Goal: Find specific page/section: Find specific page/section

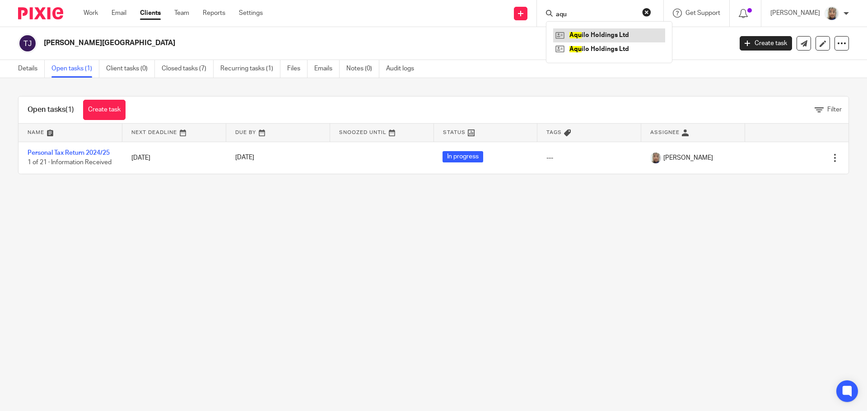
type input "aqu"
click at [628, 33] on link at bounding box center [609, 35] width 112 height 14
click at [581, 13] on input "Search" at bounding box center [595, 15] width 81 height 8
type input "aq"
click at [611, 45] on link at bounding box center [609, 49] width 112 height 14
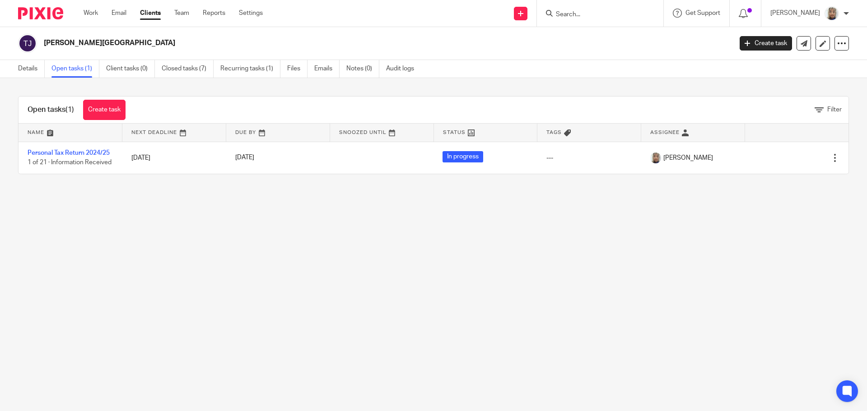
click at [617, 15] on input "Search" at bounding box center [595, 15] width 81 height 8
type input "aq"
